Goal: Find specific page/section: Find specific page/section

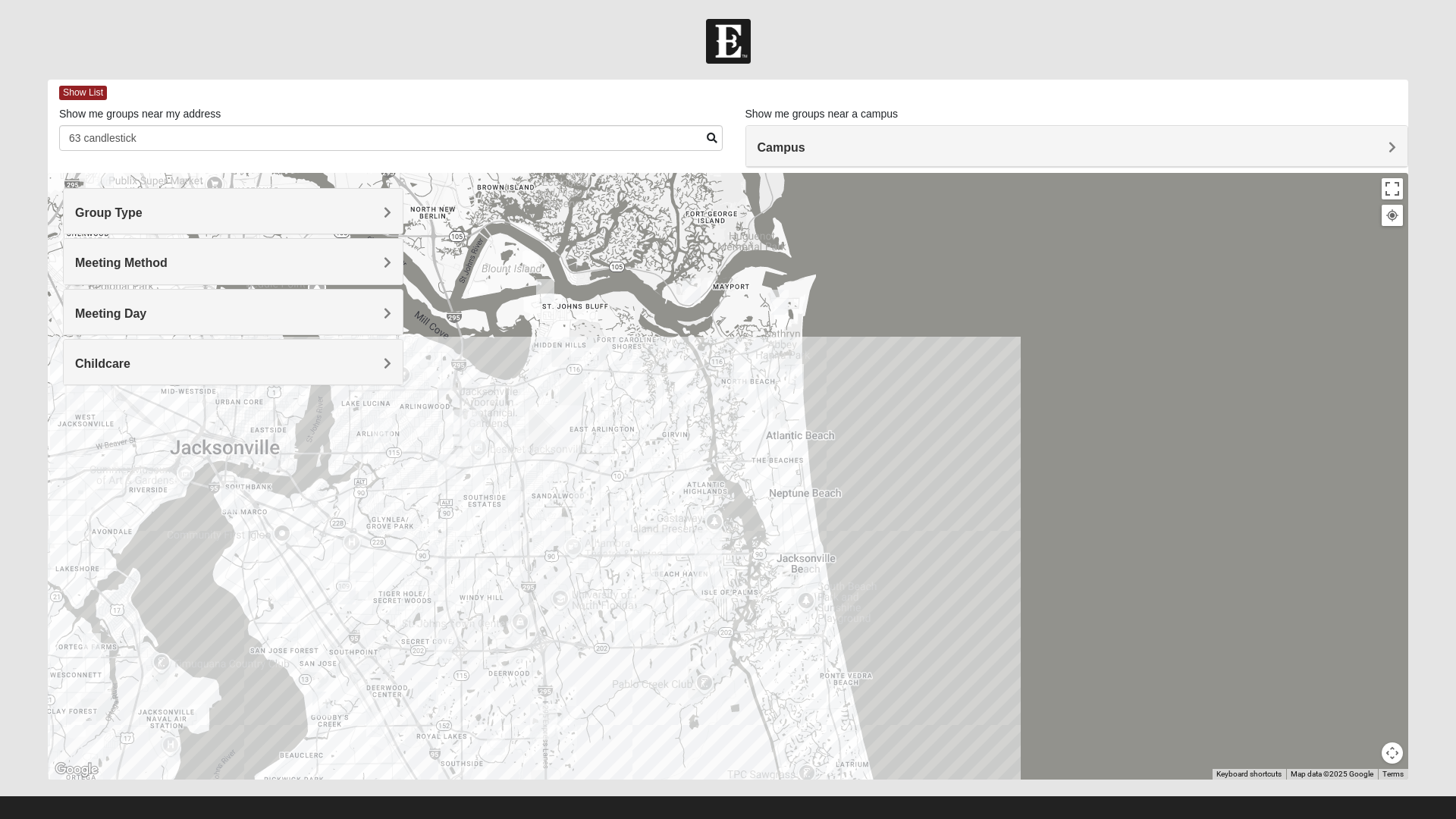
click at [698, 137] on input "63 candlestick" at bounding box center [391, 138] width 663 height 26
click at [707, 142] on span at bounding box center [712, 138] width 11 height 11
click at [701, 142] on input "63 candlestick" at bounding box center [391, 138] width 663 height 26
click at [707, 138] on span at bounding box center [712, 138] width 11 height 11
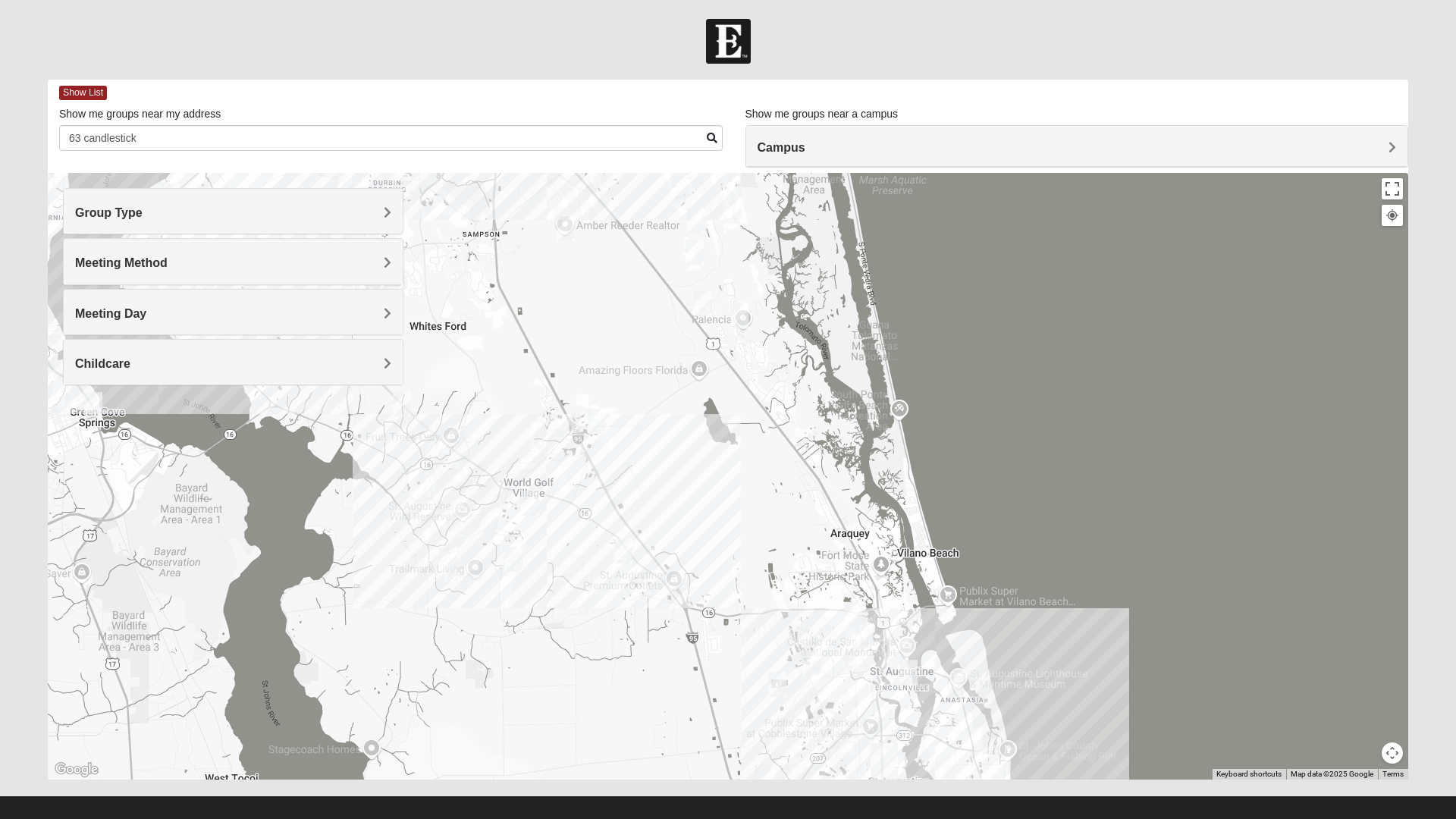
click at [544, 457] on div at bounding box center [728, 476] width 1360 height 607
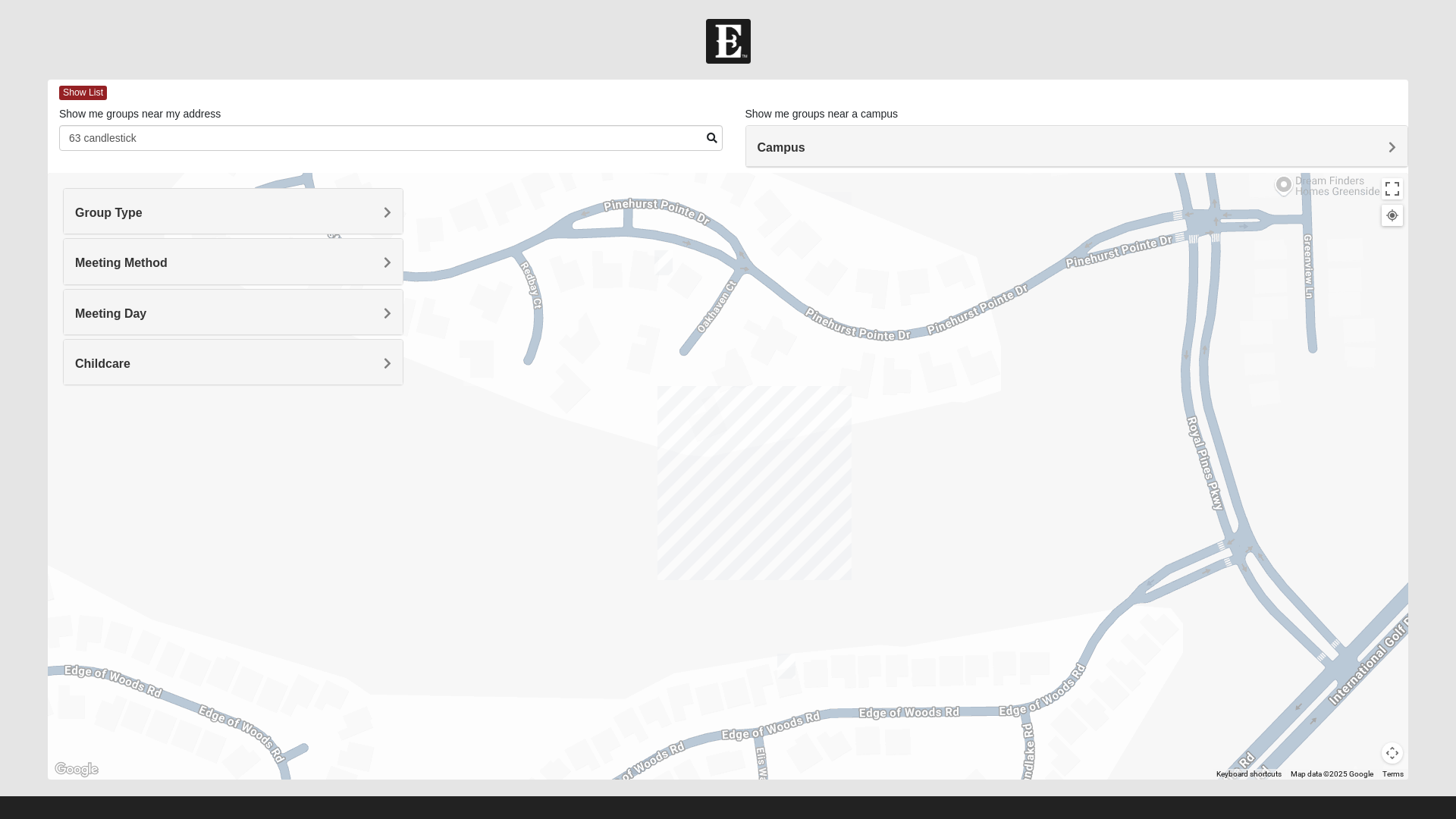
click at [787, 674] on img "1825 Mixed Barfield 32092" at bounding box center [787, 666] width 30 height 38
click at [661, 264] on img "Mixed Musick 32092" at bounding box center [663, 263] width 30 height 38
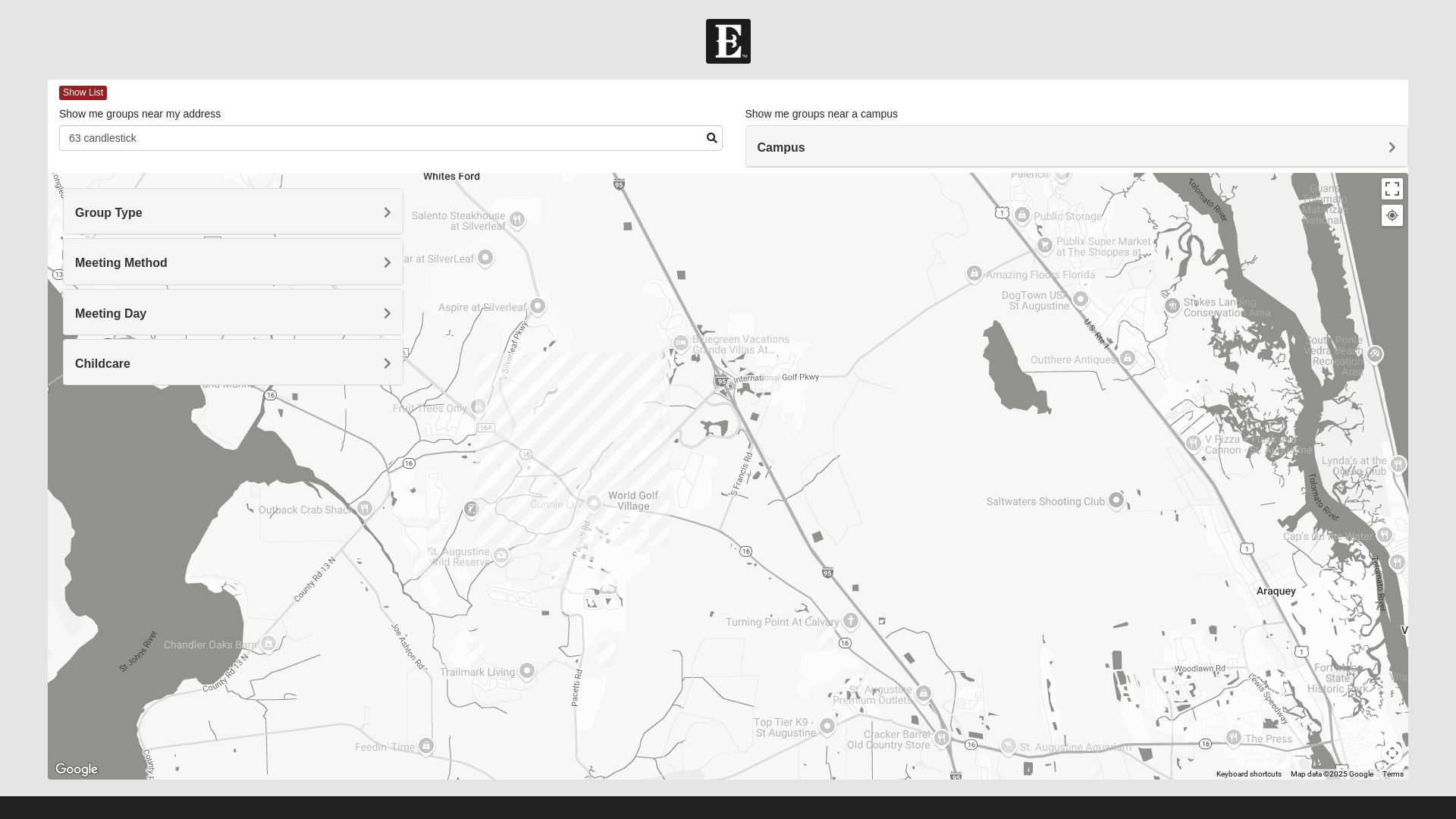
click at [762, 384] on img "Mixed Owen/Monk 32095" at bounding box center [772, 379] width 30 height 38
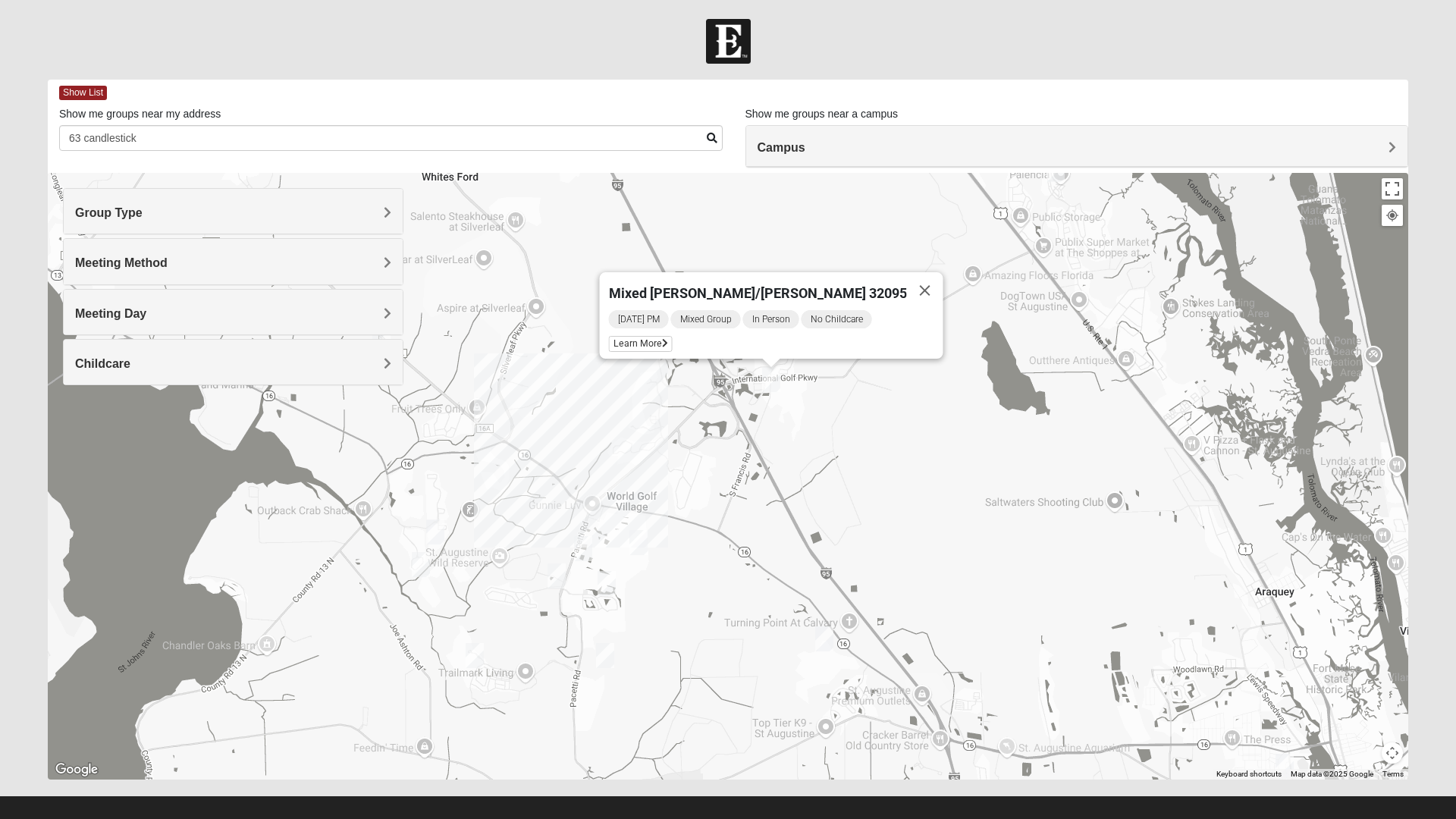
click at [643, 538] on img "Womens Shesterenko 32092" at bounding box center [638, 543] width 30 height 38
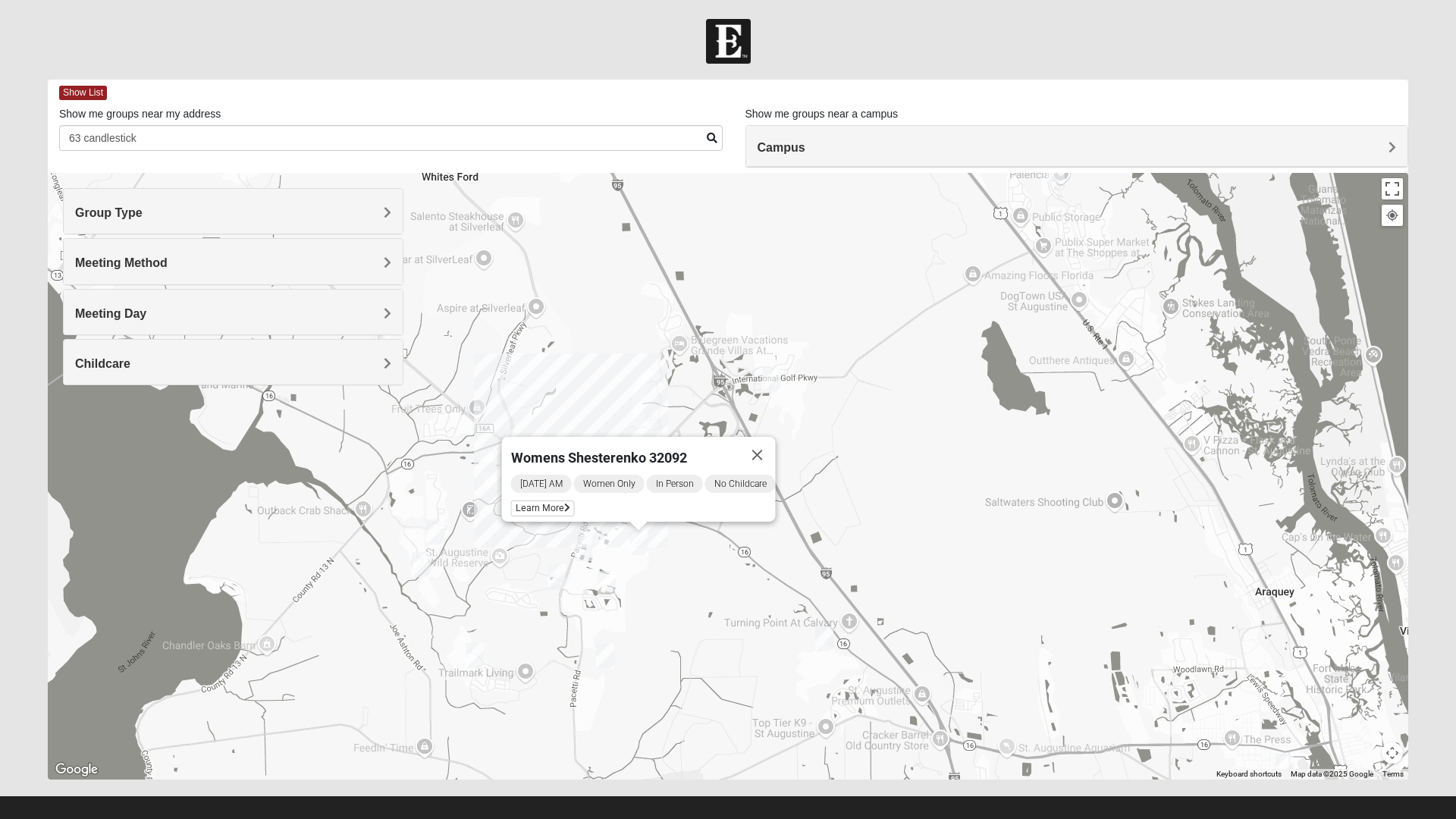
click at [610, 586] on img "Mens Ledbury 32092" at bounding box center [607, 584] width 30 height 38
click at [602, 661] on img "Mixed Longacre 32092" at bounding box center [605, 655] width 30 height 38
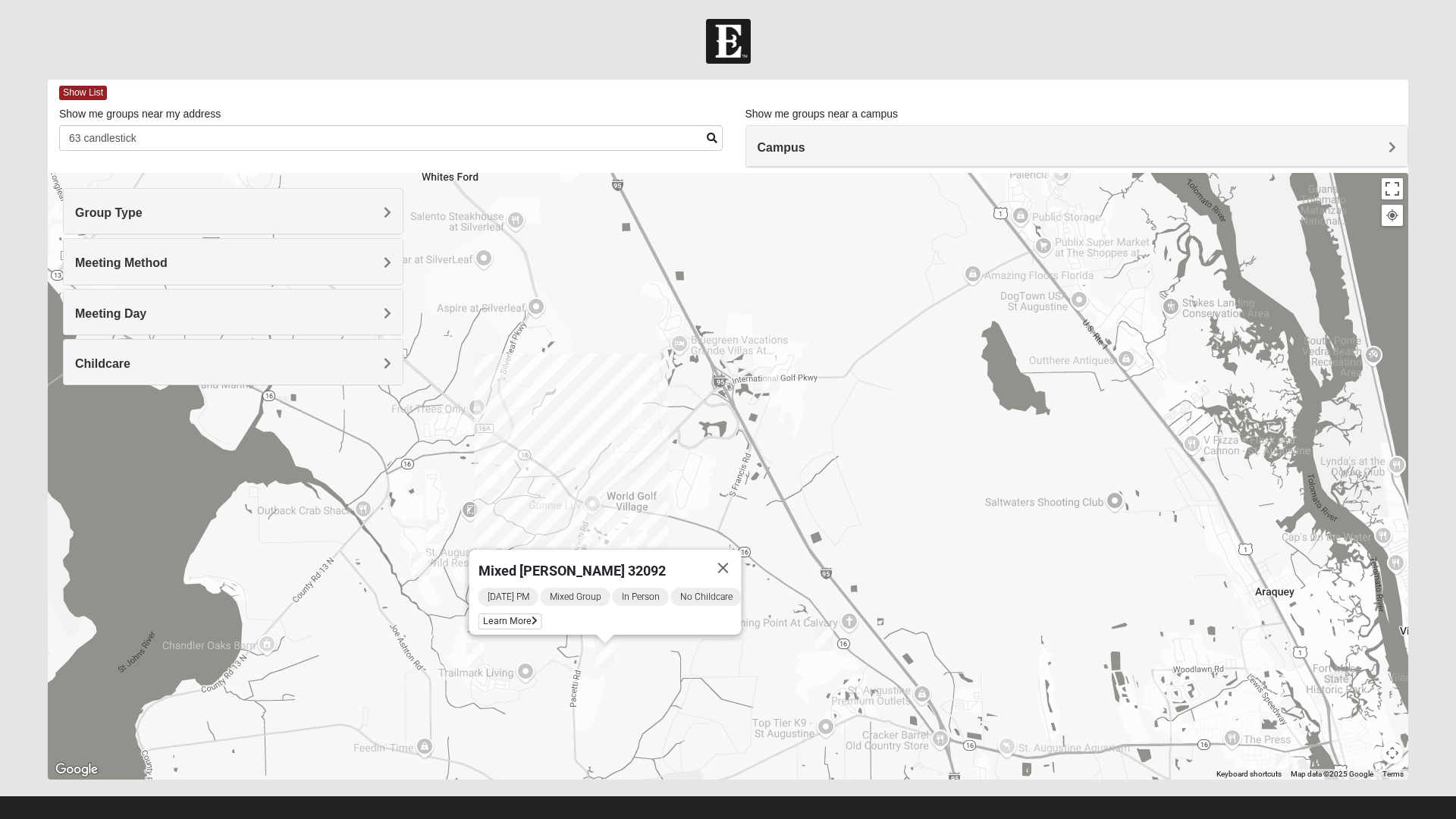
click at [423, 570] on img "Mixed Kruse 32092" at bounding box center [421, 565] width 30 height 38
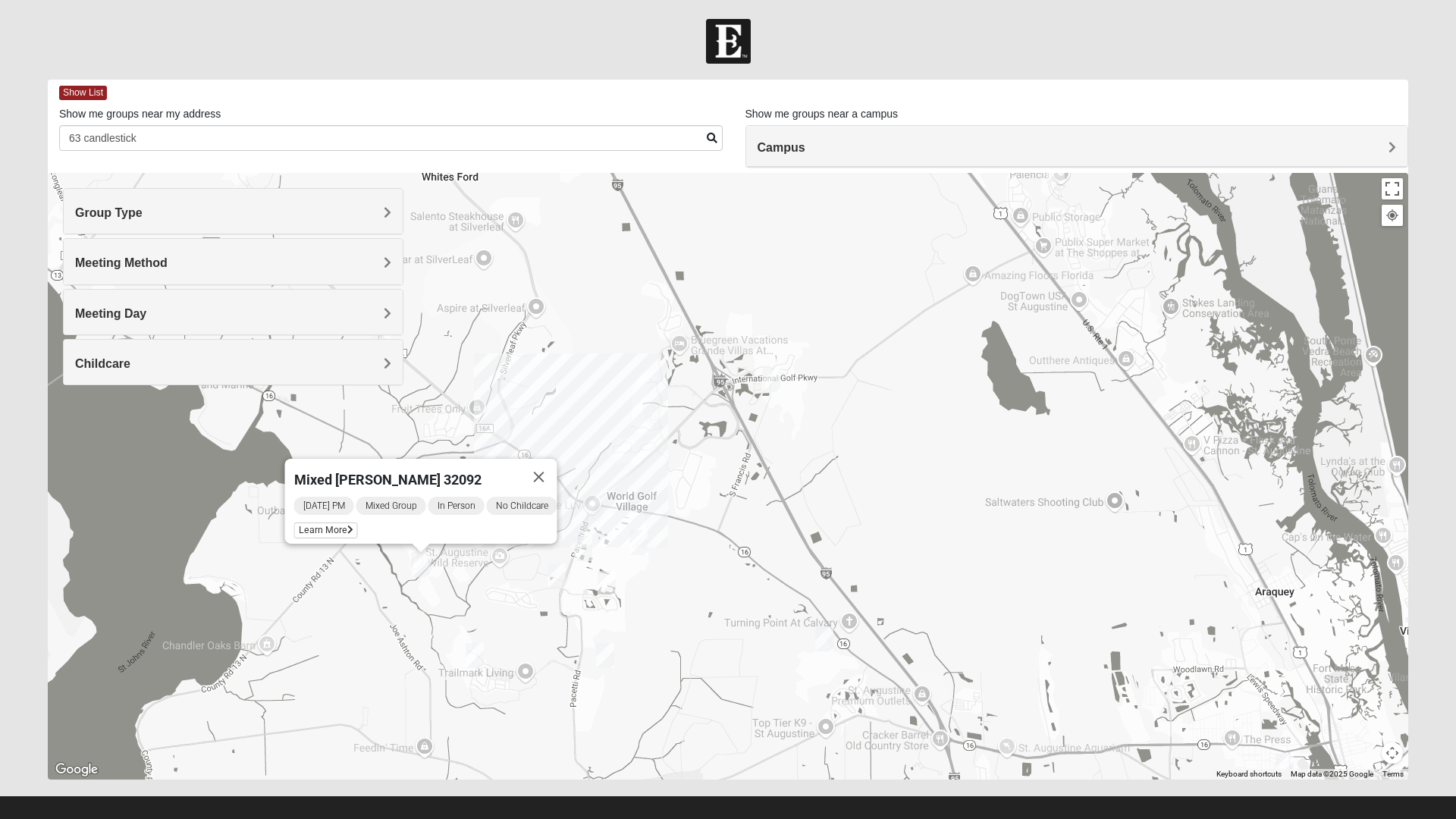
click at [460, 587] on div "Mixed [PERSON_NAME] 32092 [DATE] PM Mixed Group In Person No Childcare Learn Mo…" at bounding box center [728, 476] width 1360 height 607
click at [480, 666] on img "Womens Worsham / Schultheis 32092" at bounding box center [475, 655] width 30 height 38
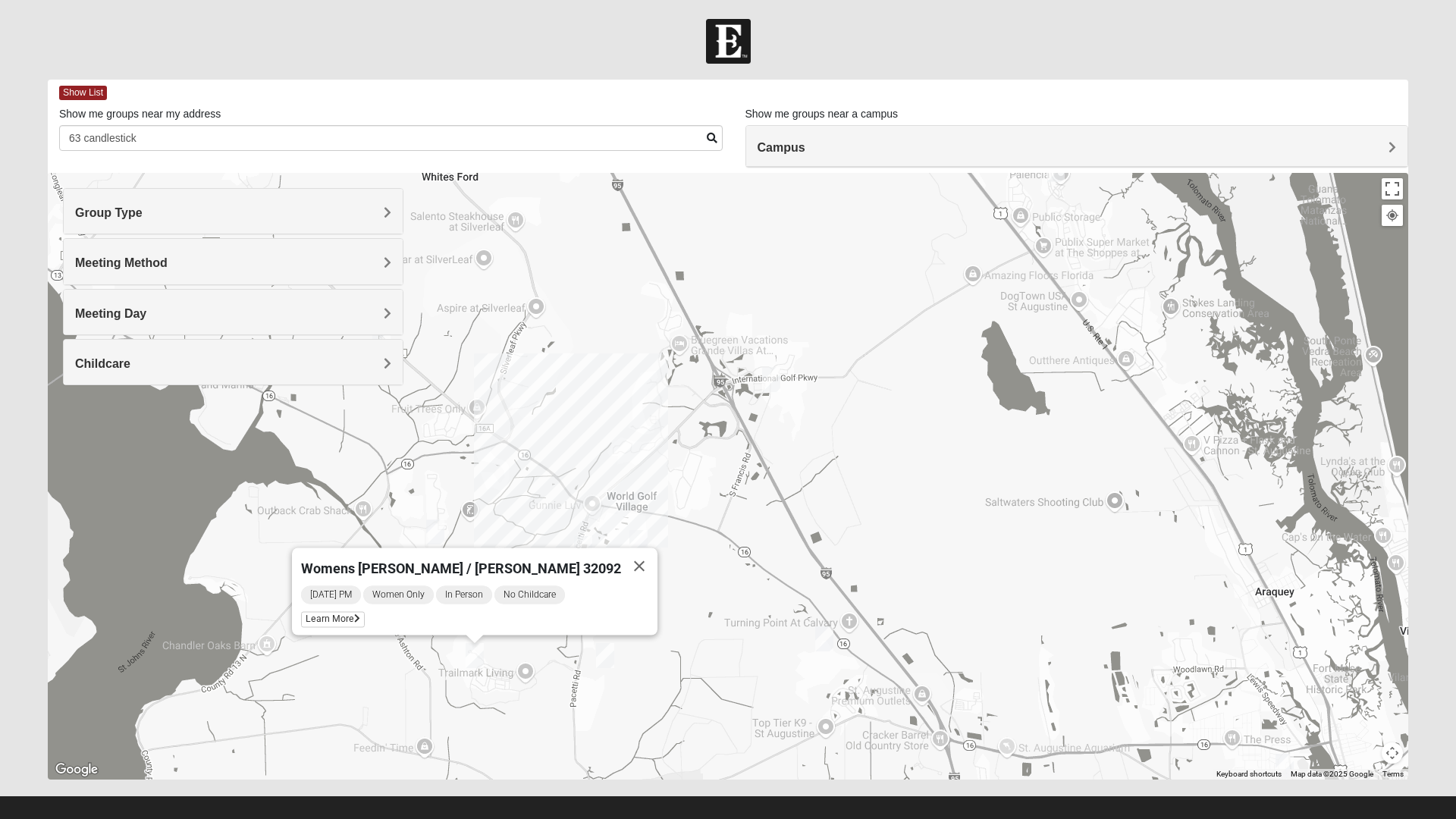
click at [342, 326] on div "Meeting Day" at bounding box center [232, 312] width 339 height 45
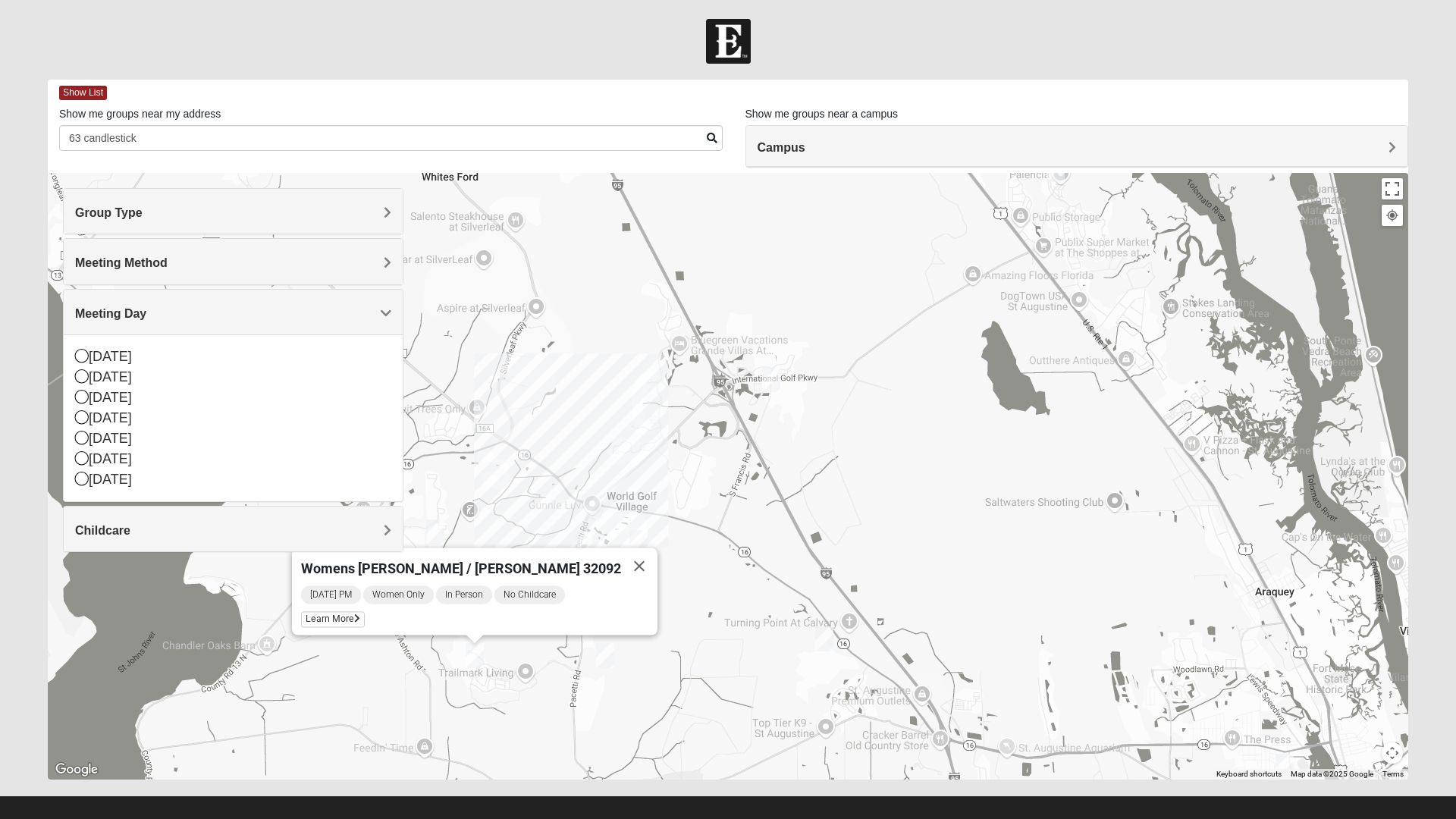
click at [87, 479] on icon at bounding box center [81, 478] width 13 height 13
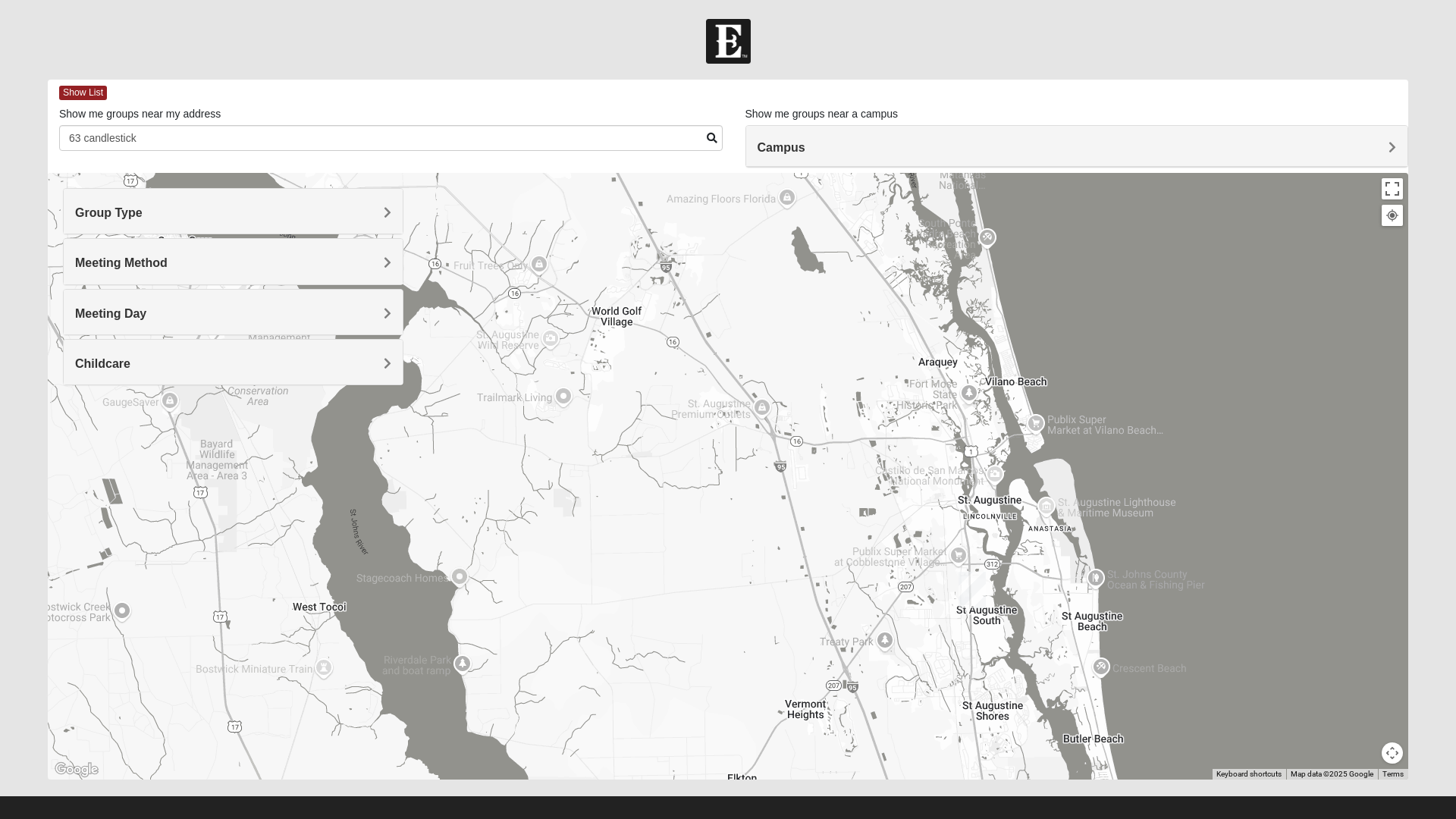
click at [968, 589] on img "St. Augustine (Coming Soon)" at bounding box center [972, 590] width 39 height 48
click at [893, 630] on div "St. [PERSON_NAME] (Coming Soon) [STREET_ADDRESS]" at bounding box center [728, 476] width 1360 height 607
click at [956, 562] on button "Close" at bounding box center [956, 565] width 37 height 37
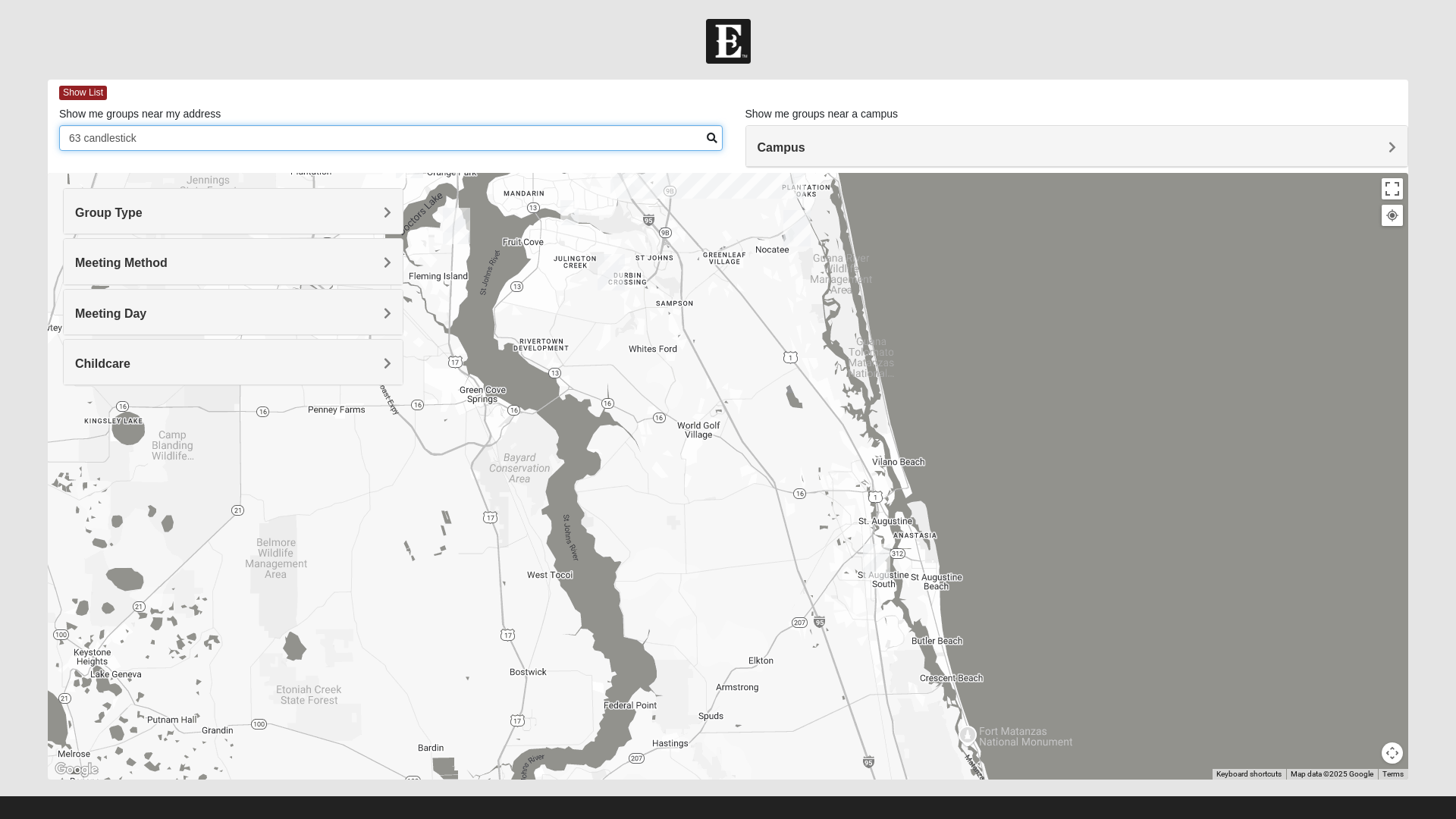
click at [668, 142] on input "63 candlestick" at bounding box center [391, 138] width 663 height 26
type input "6"
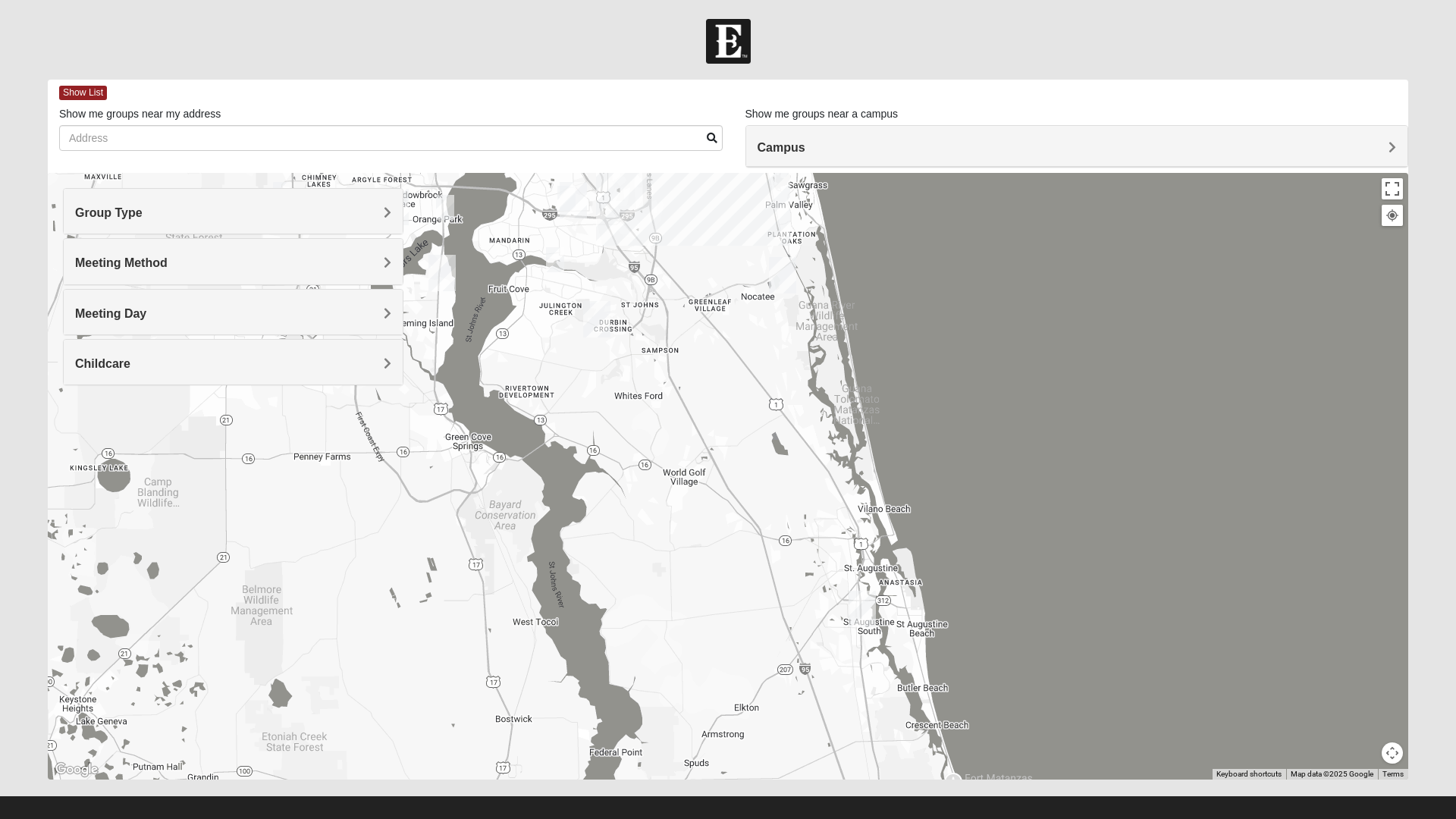
click at [548, 254] on img "Womens Rippa 32259" at bounding box center [555, 260] width 30 height 38
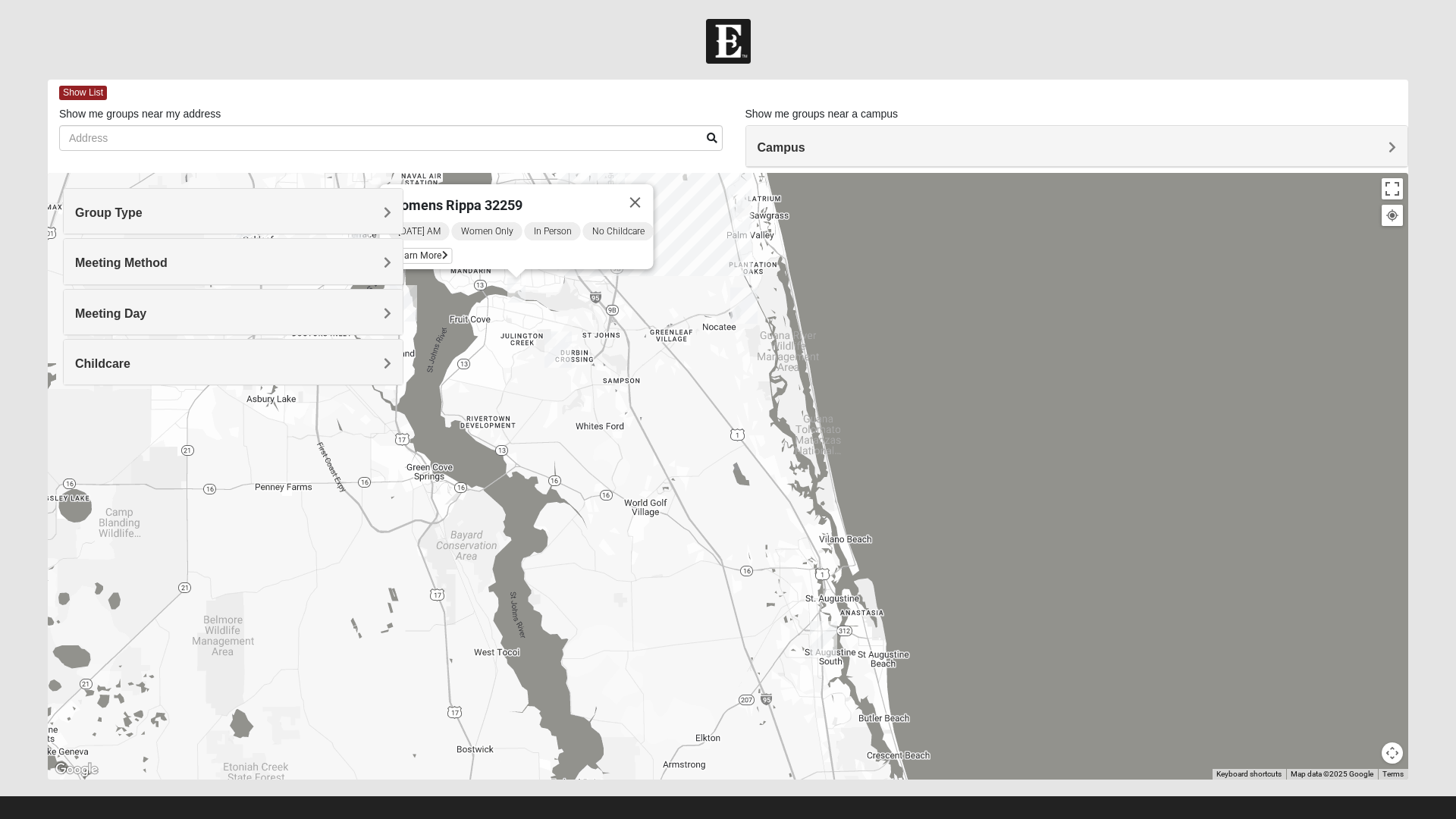
click at [645, 557] on div "Womens Rippa 32259 [DATE] AM Women Only In Person No Childcare Learn More" at bounding box center [728, 476] width 1360 height 607
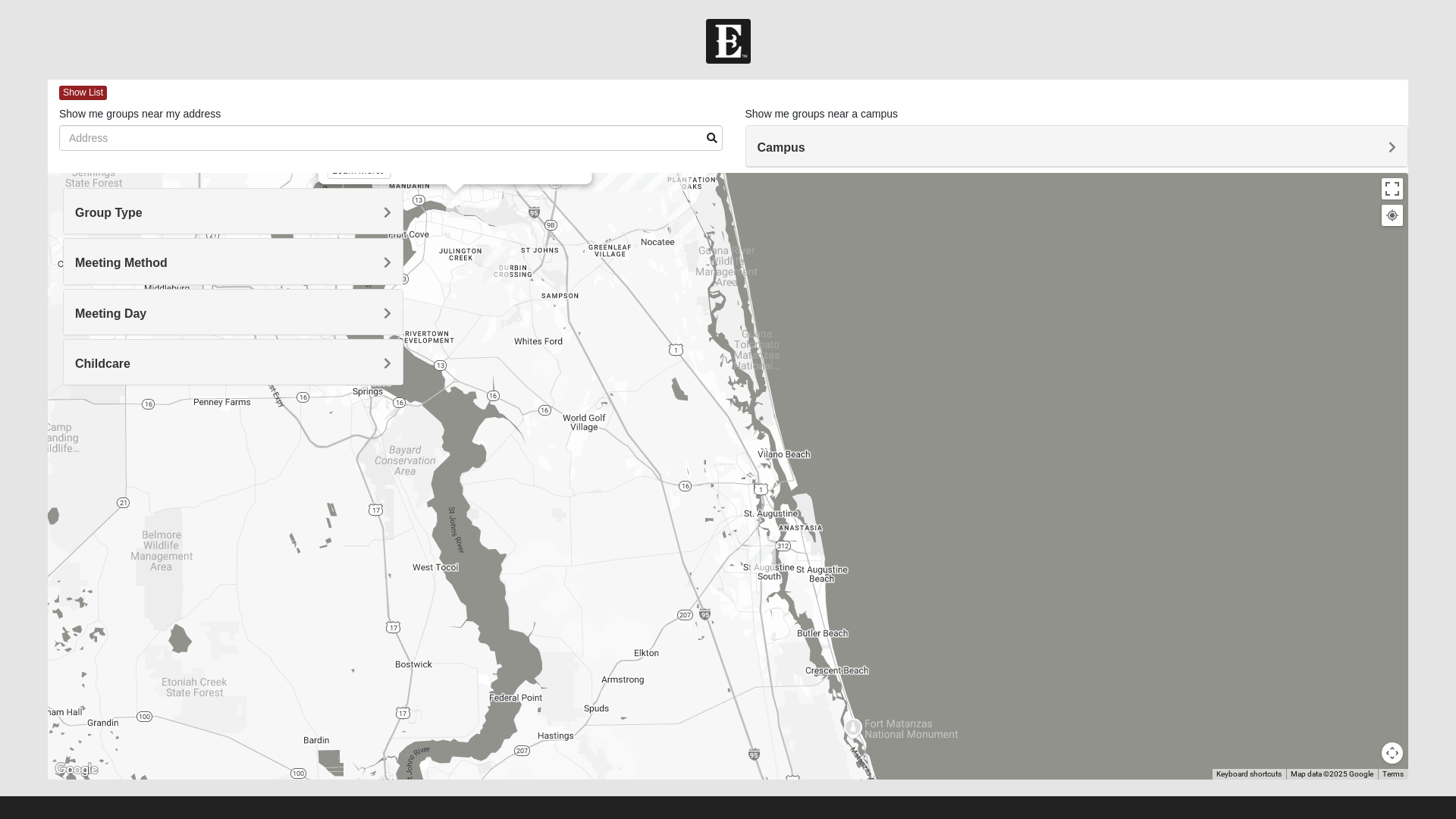
click at [652, 562] on div "Womens Rippa 32259 [DATE] AM Women Only In Person No Childcare Learn More" at bounding box center [728, 476] width 1360 height 607
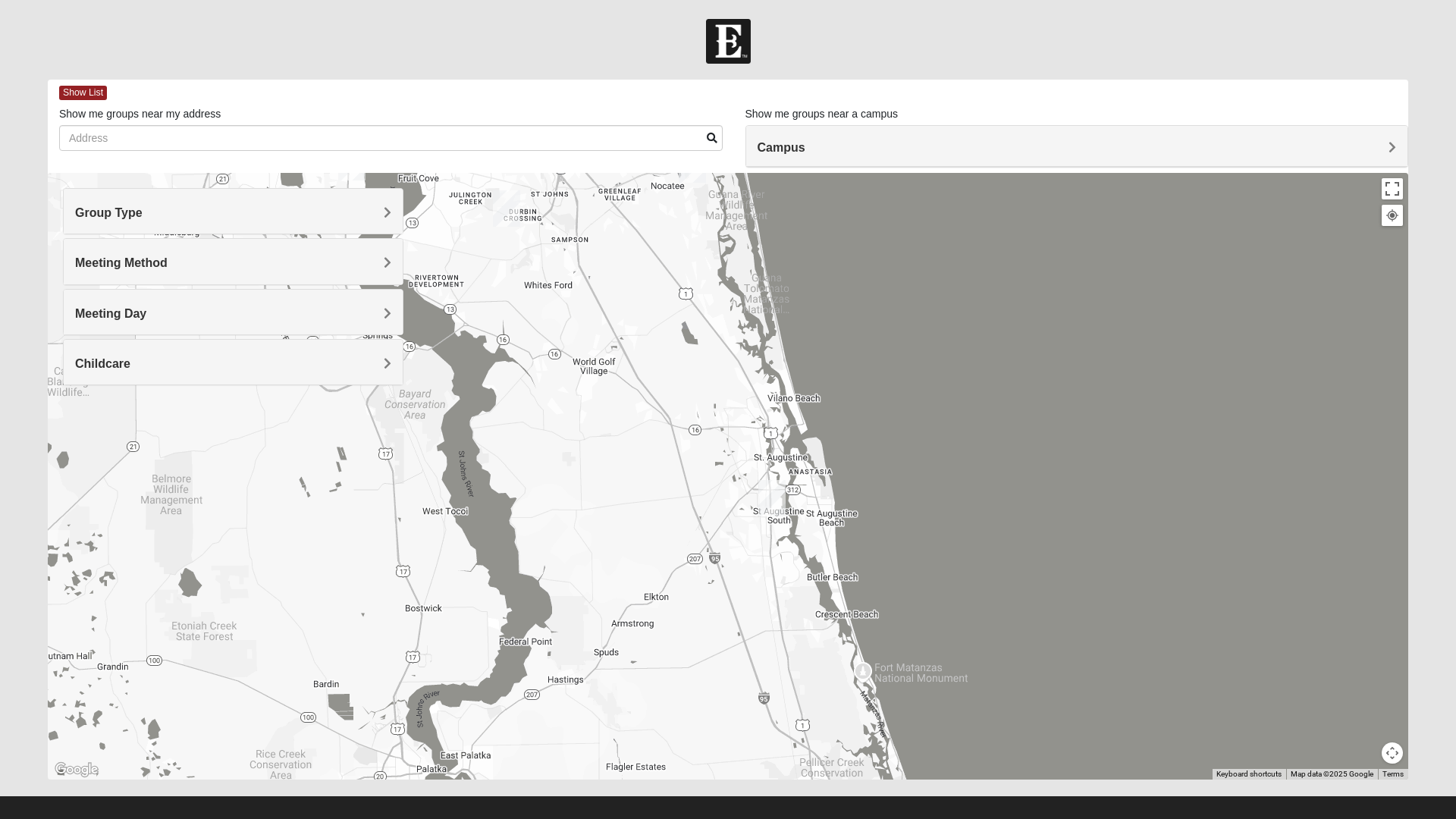
click at [644, 502] on div "Womens Rippa 32259 [DATE] AM Women Only In Person No Childcare Learn More" at bounding box center [728, 476] width 1360 height 607
click at [628, 479] on div "Womens Rippa 32259 [DATE] AM Women Only In Person No Childcare Learn More" at bounding box center [728, 476] width 1360 height 607
